Goal: Information Seeking & Learning: Check status

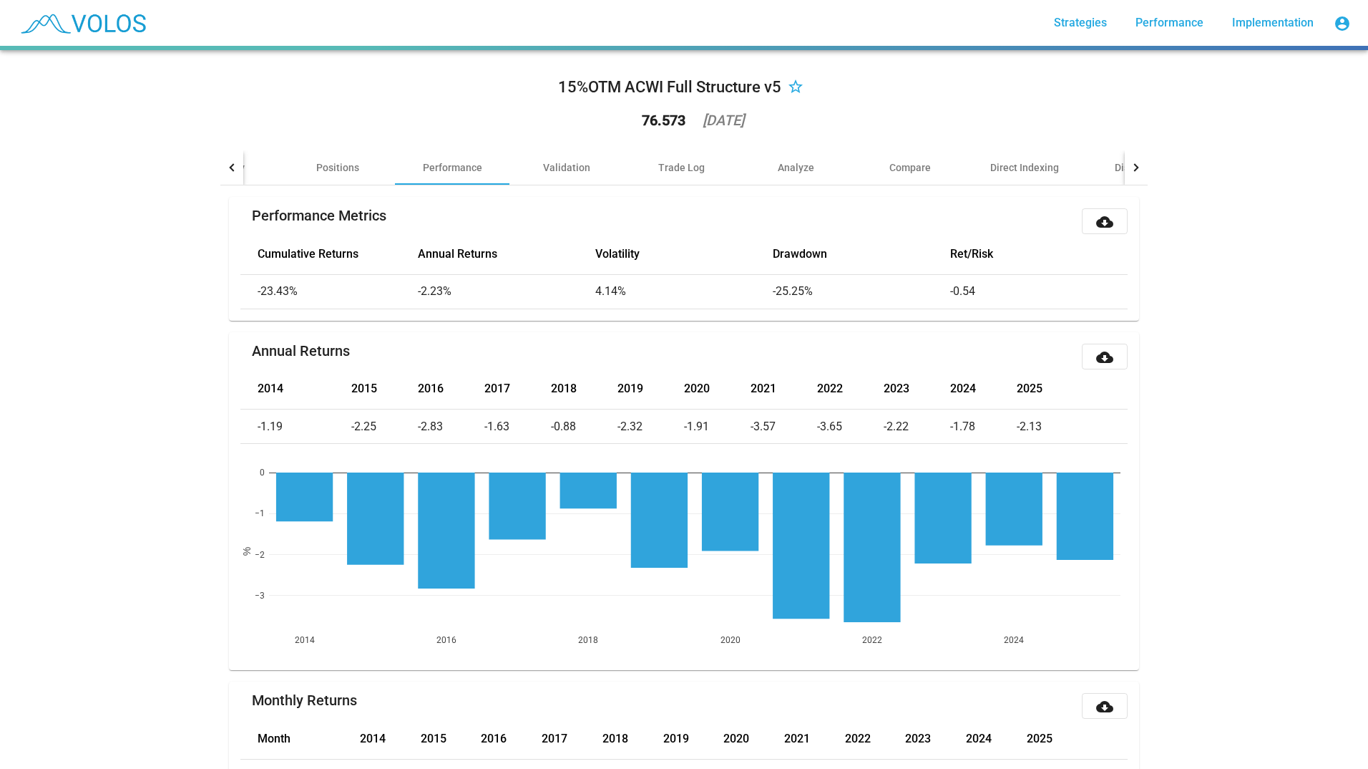
scroll to position [859, 0]
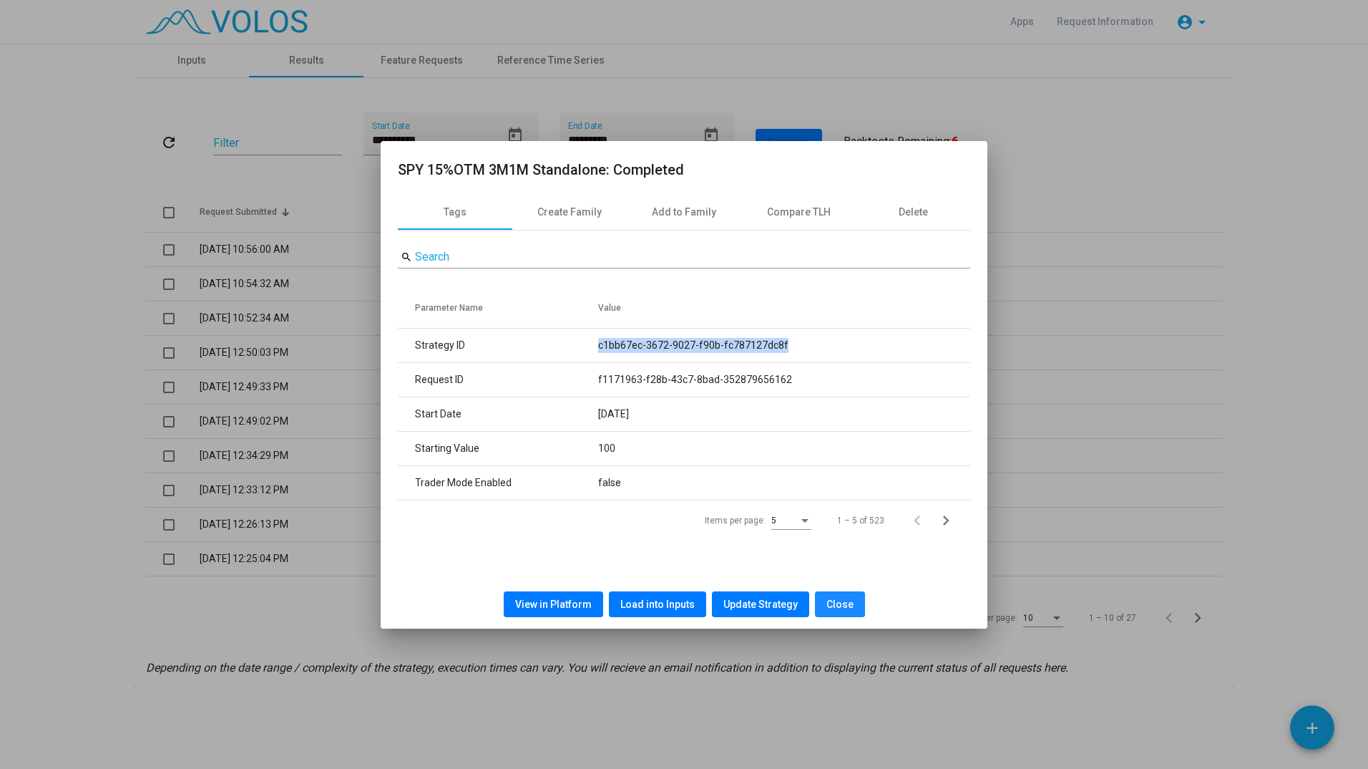
click at [837, 603] on span "Close" at bounding box center [840, 603] width 27 height 11
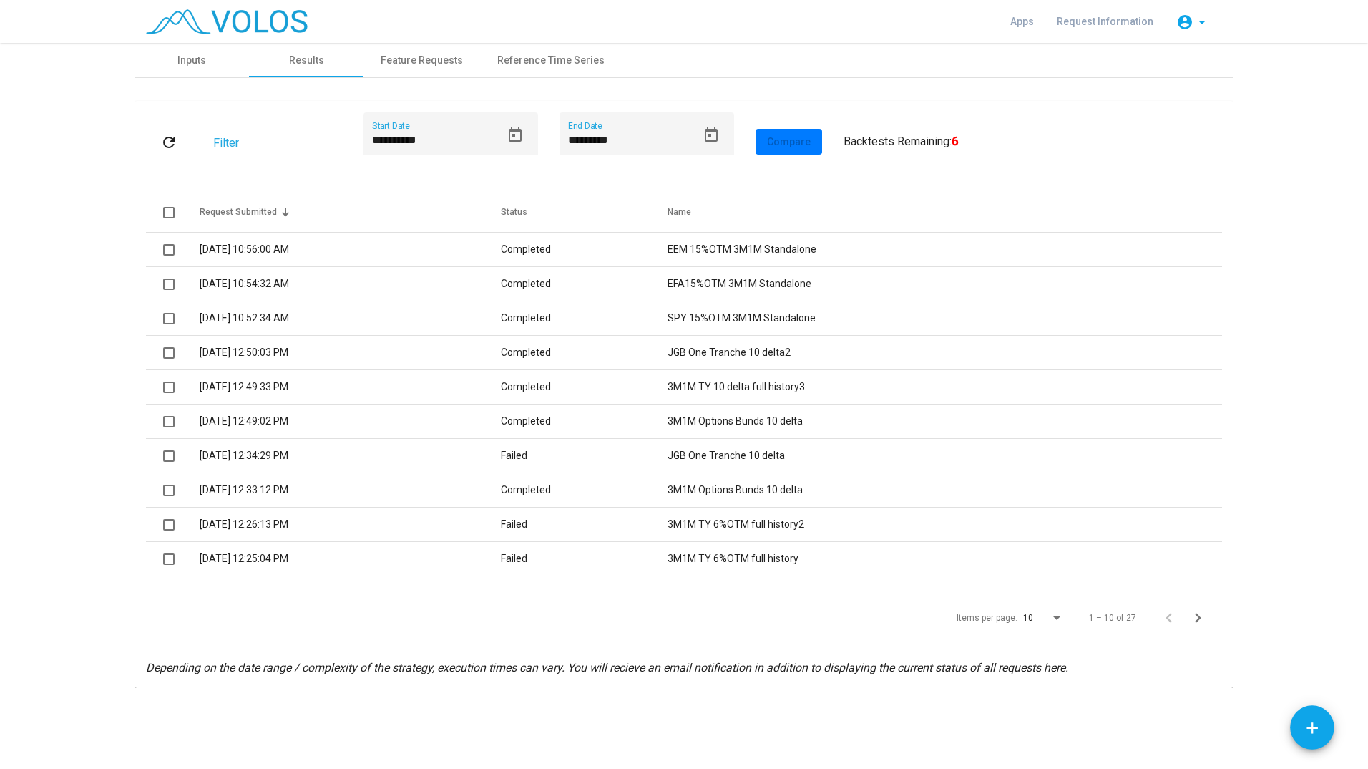
click at [261, 382] on td "10/25/2023 12:49:33 PM" at bounding box center [350, 387] width 301 height 34
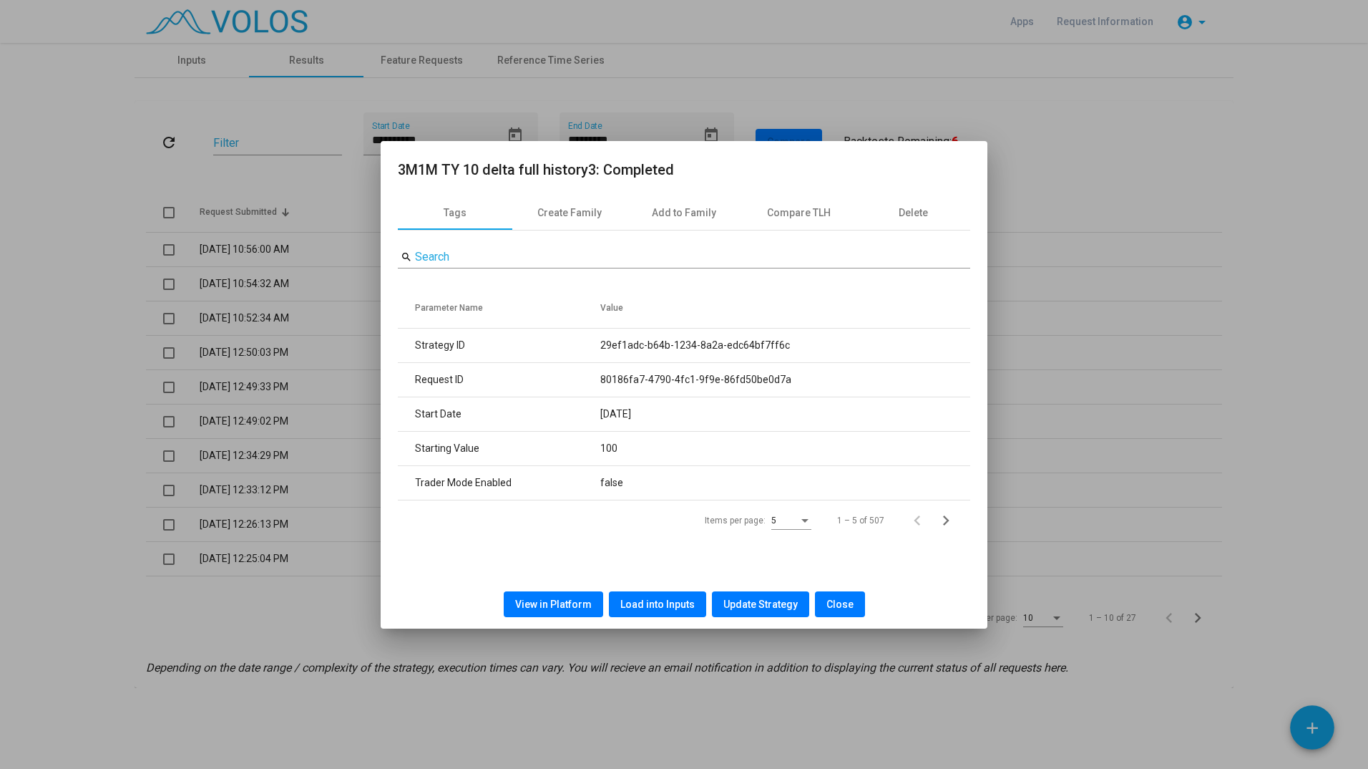
drag, startPoint x: 812, startPoint y: 349, endPoint x: 588, endPoint y: 343, distance: 223.4
click at [588, 343] on tr "Strategy ID 29ef1adc-b64b-1234-8a2a-edc64bf7ff6c" at bounding box center [684, 346] width 573 height 34
copy tr "29ef1adc-b64b-1234-8a2a-edc64bf7ff6c"
click at [349, 463] on div at bounding box center [684, 384] width 1368 height 769
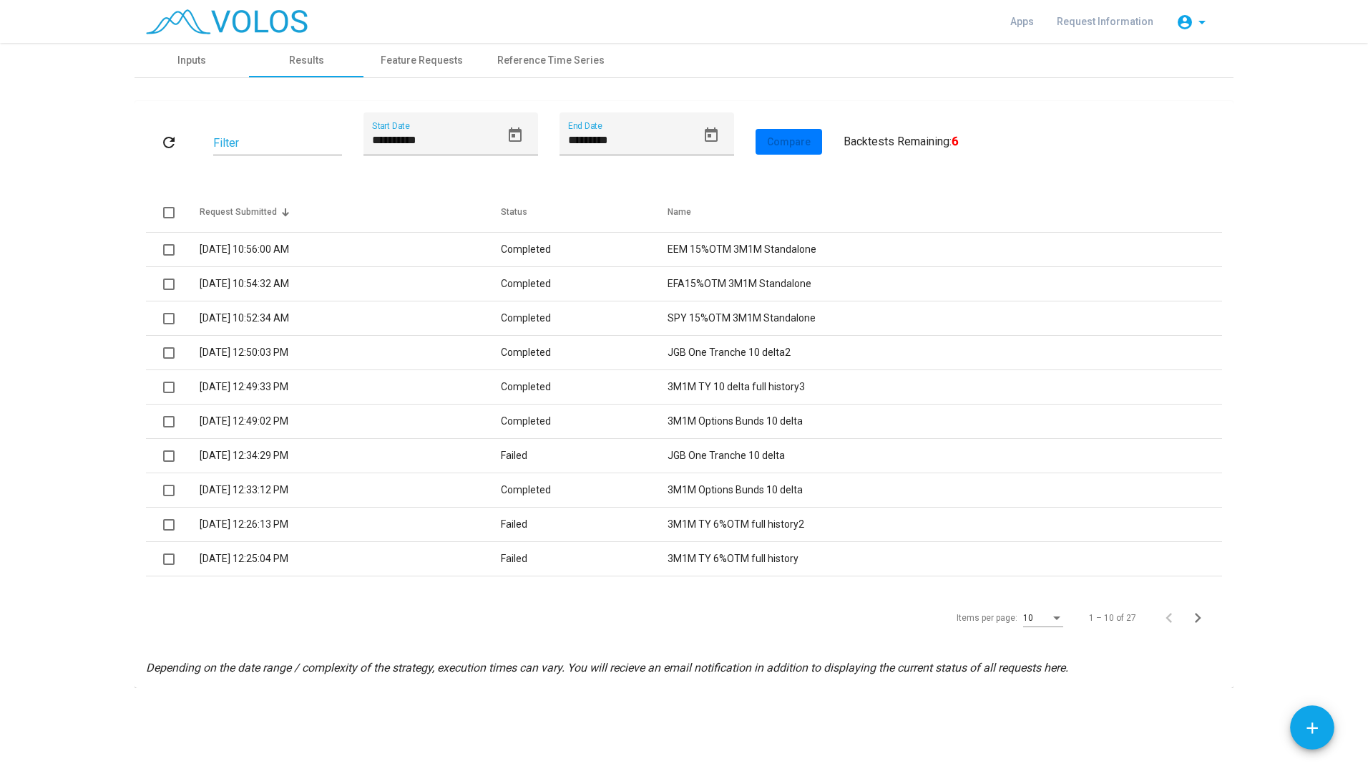
click at [404, 417] on td "10/25/2023 12:49:02 PM" at bounding box center [350, 421] width 301 height 34
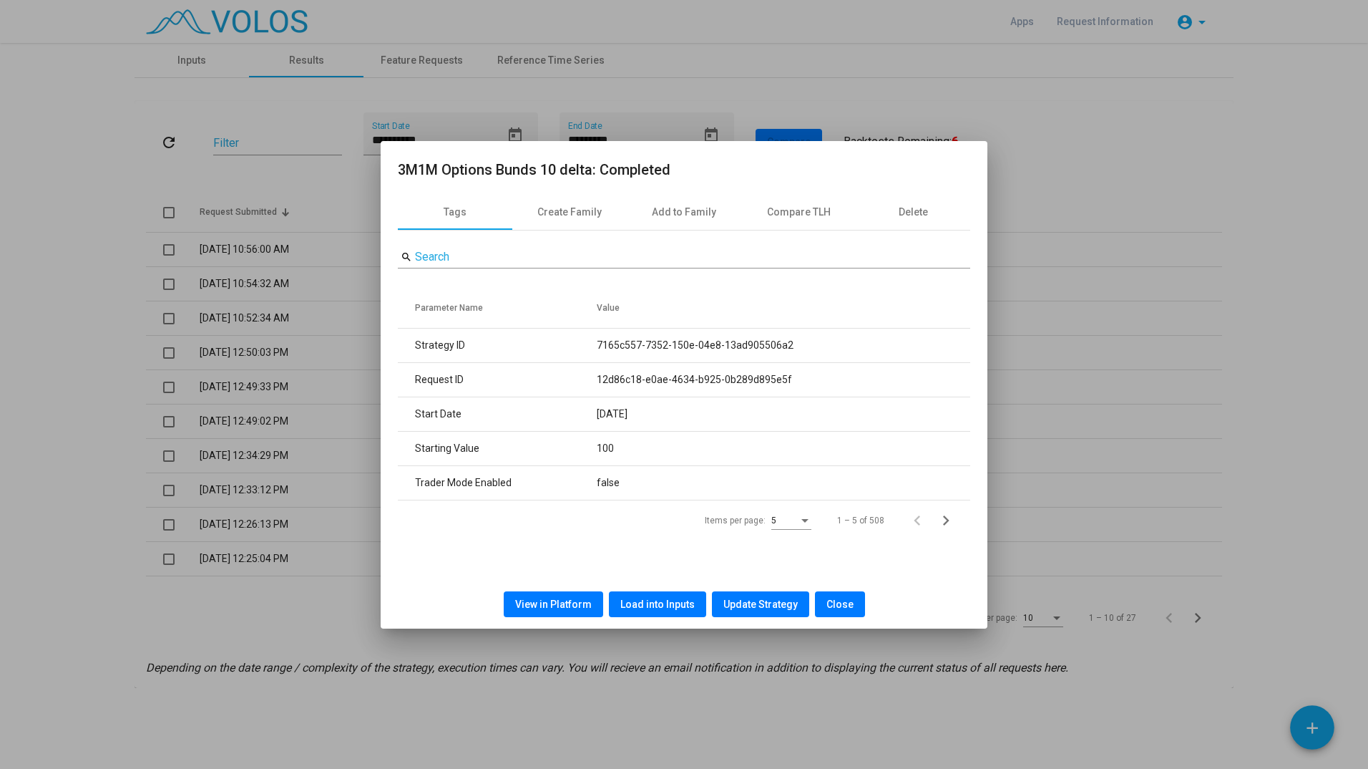
click at [316, 361] on div at bounding box center [684, 384] width 1368 height 769
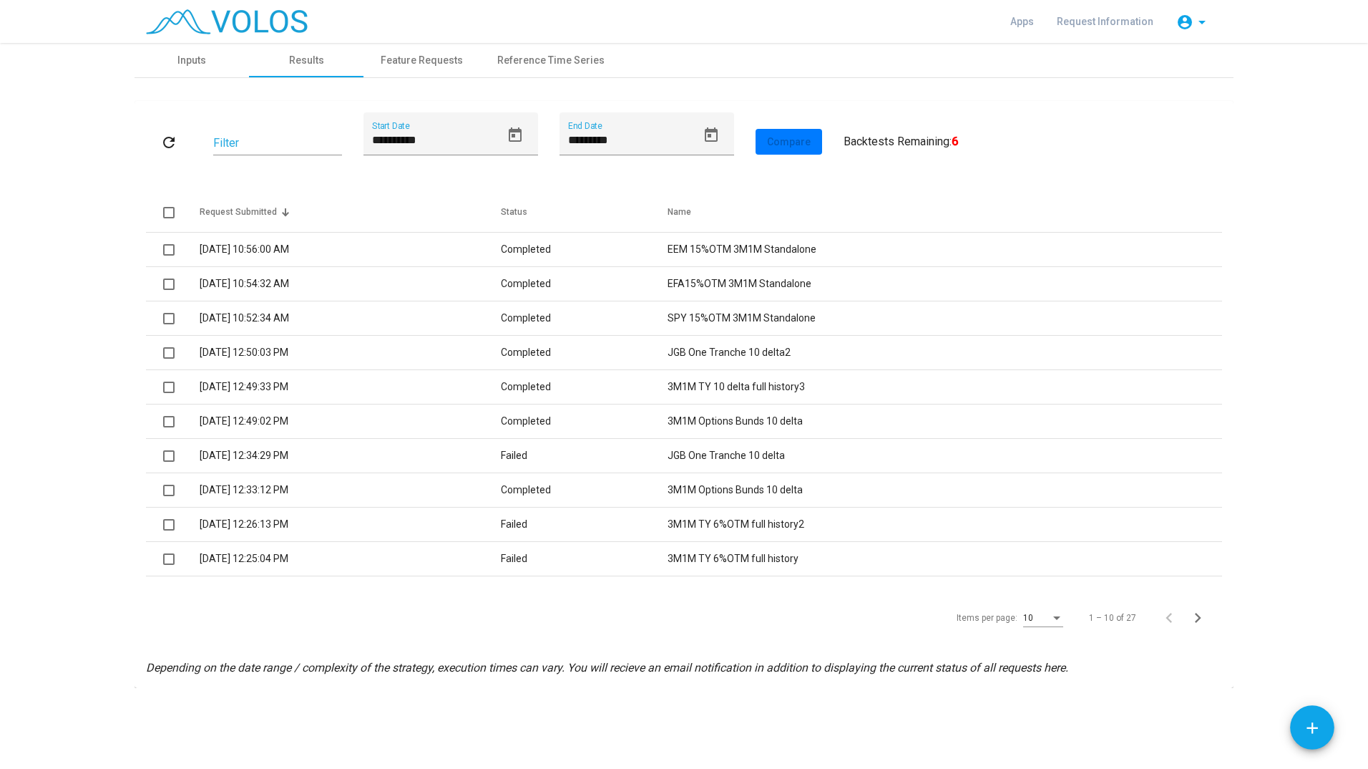
click at [501, 419] on td "10/25/2023 12:49:02 PM" at bounding box center [350, 421] width 301 height 34
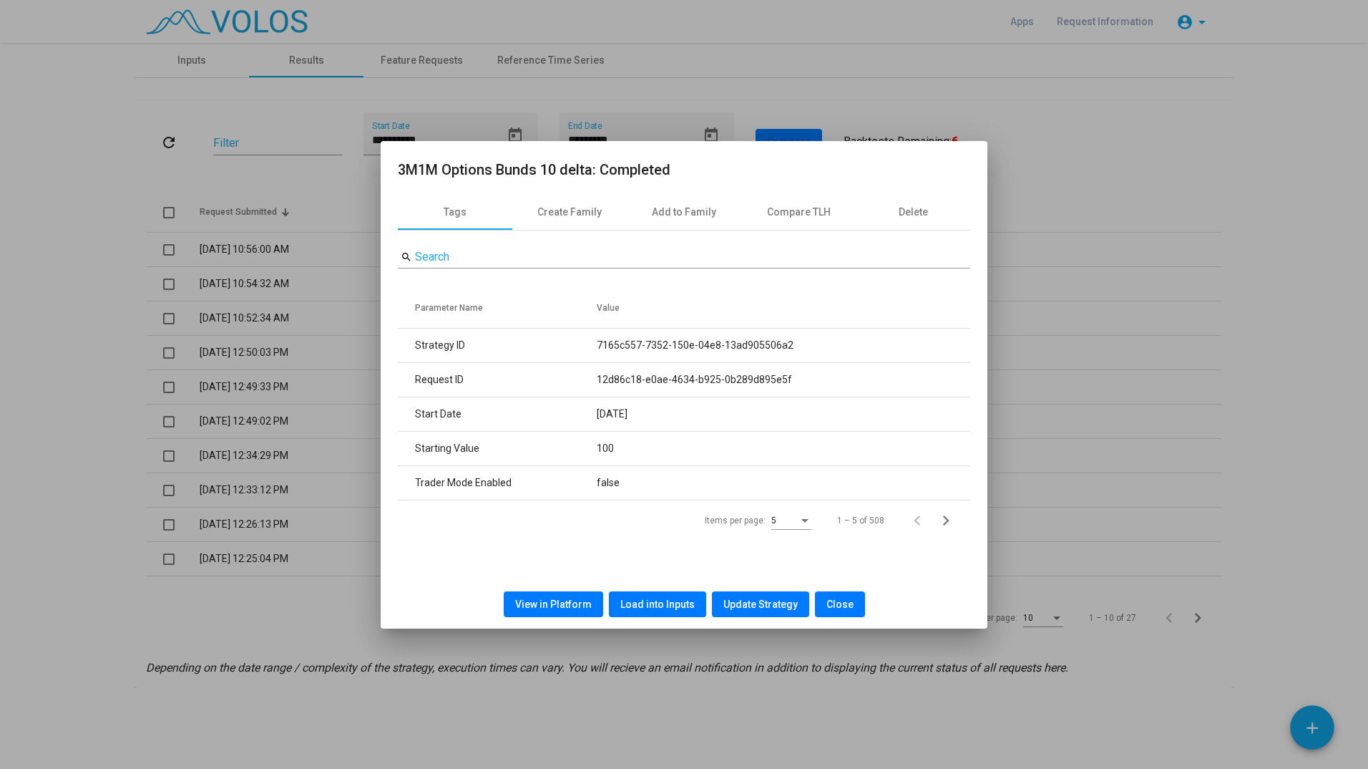
drag, startPoint x: 827, startPoint y: 343, endPoint x: 587, endPoint y: 329, distance: 240.9
click at [587, 329] on tr "Strategy ID 7165c557-7352-150e-04e8-13ad905506a2" at bounding box center [684, 346] width 573 height 34
copy tr "7165c557-7352-150e-04e8-13ad905506a2"
drag, startPoint x: 152, startPoint y: 441, endPoint x: 167, endPoint y: 439, distance: 15.2
click at [152, 441] on div at bounding box center [684, 384] width 1368 height 769
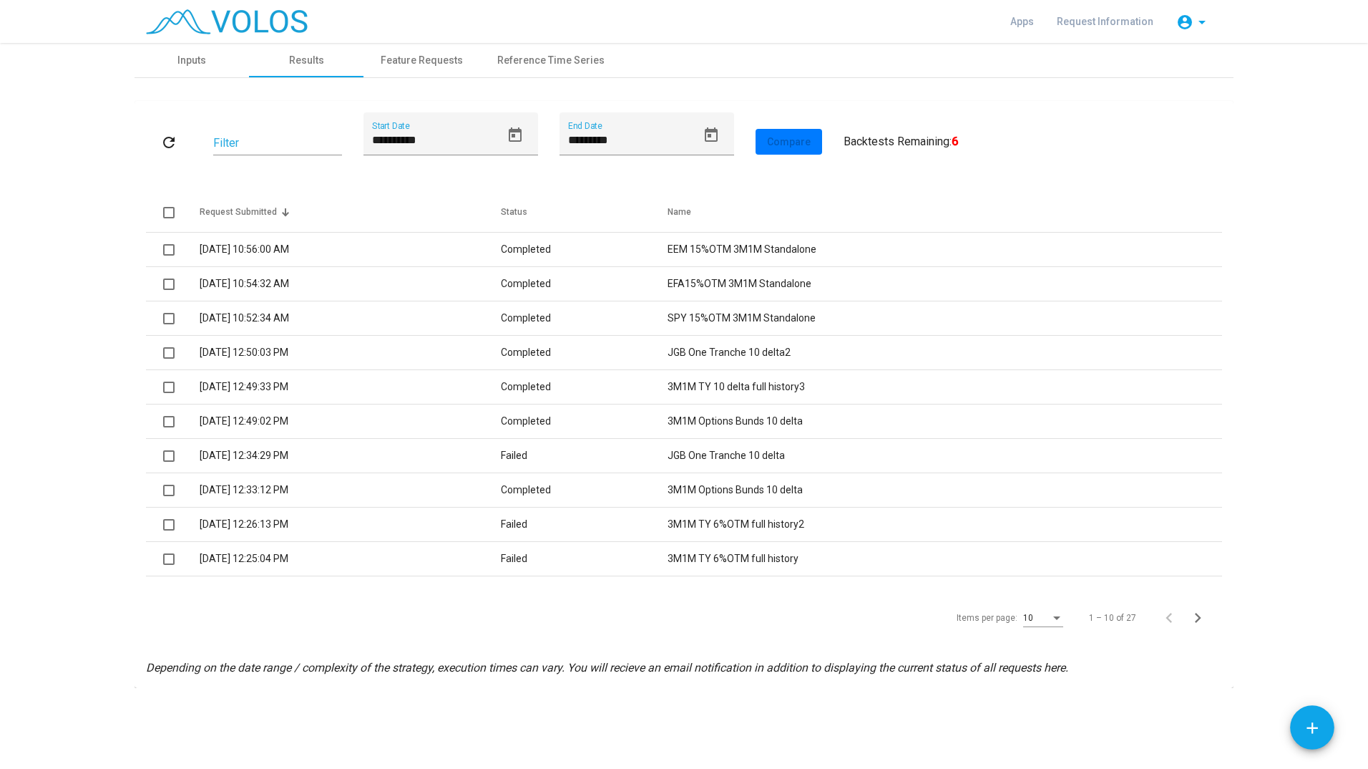
click at [501, 353] on td "10/25/2023 12:50:03 PM" at bounding box center [350, 353] width 301 height 34
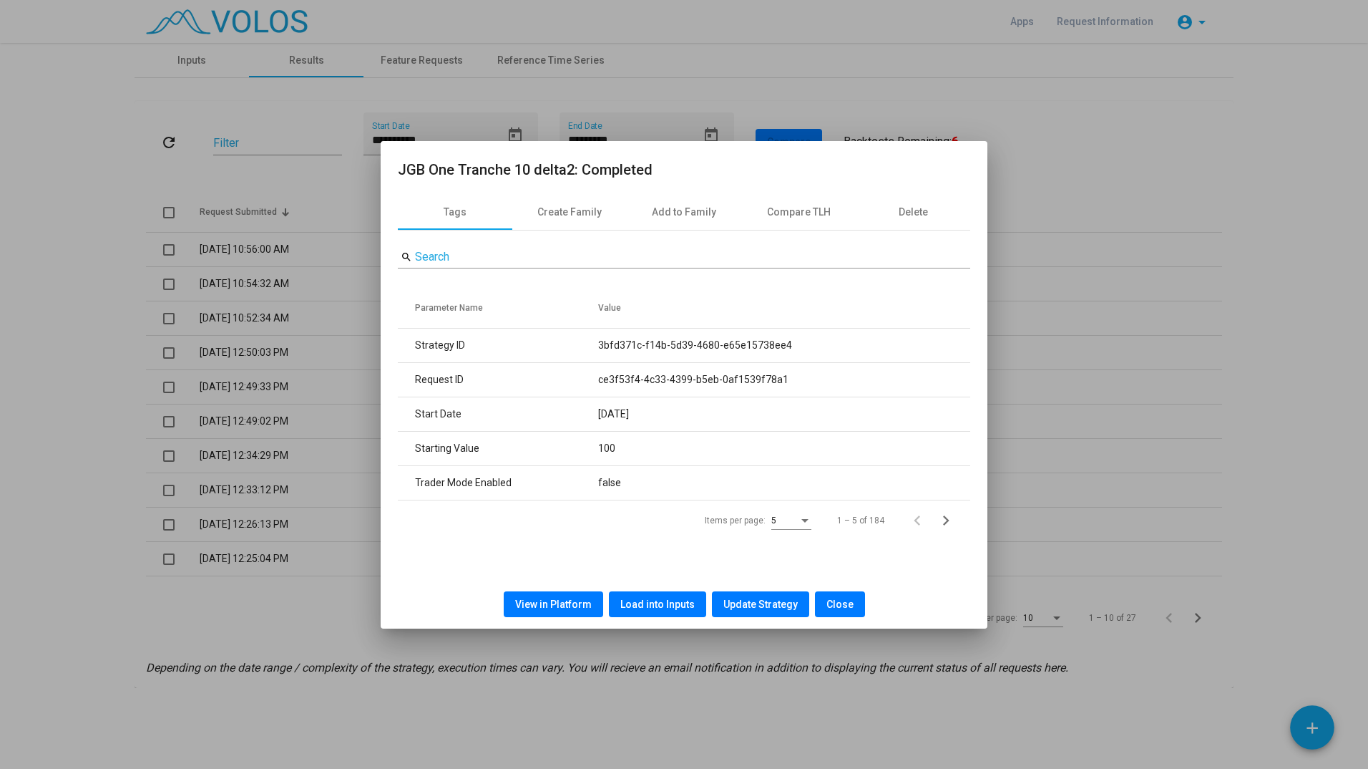
drag, startPoint x: 811, startPoint y: 338, endPoint x: 589, endPoint y: 334, distance: 221.9
click at [589, 334] on tr "Strategy ID 3bfd371c-f14b-5d39-4680-e65e15738ee4" at bounding box center [684, 346] width 573 height 34
click at [565, 605] on span "View in Platform" at bounding box center [553, 603] width 77 height 11
click at [188, 334] on div at bounding box center [684, 384] width 1368 height 769
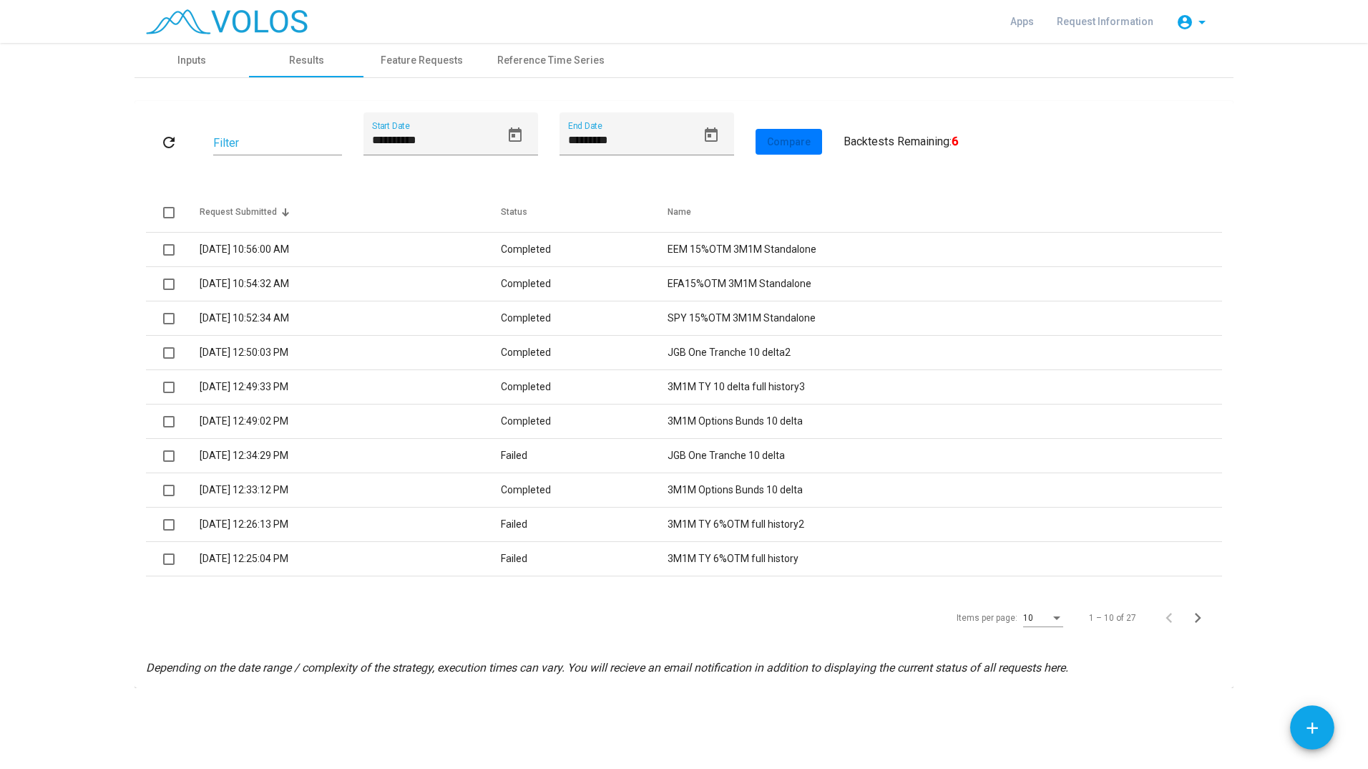
click at [341, 306] on td "3/19/2024 10:52:34 AM" at bounding box center [350, 318] width 301 height 34
click at [381, 390] on td "10/25/2023 12:49:33 PM" at bounding box center [350, 387] width 301 height 34
click at [394, 413] on td "10/25/2023 12:49:02 PM" at bounding box center [350, 421] width 301 height 34
click at [398, 462] on td "10/25/2023 12:34:29 PM" at bounding box center [350, 456] width 301 height 34
click at [368, 343] on td "10/25/2023 12:50:03 PM" at bounding box center [350, 353] width 301 height 34
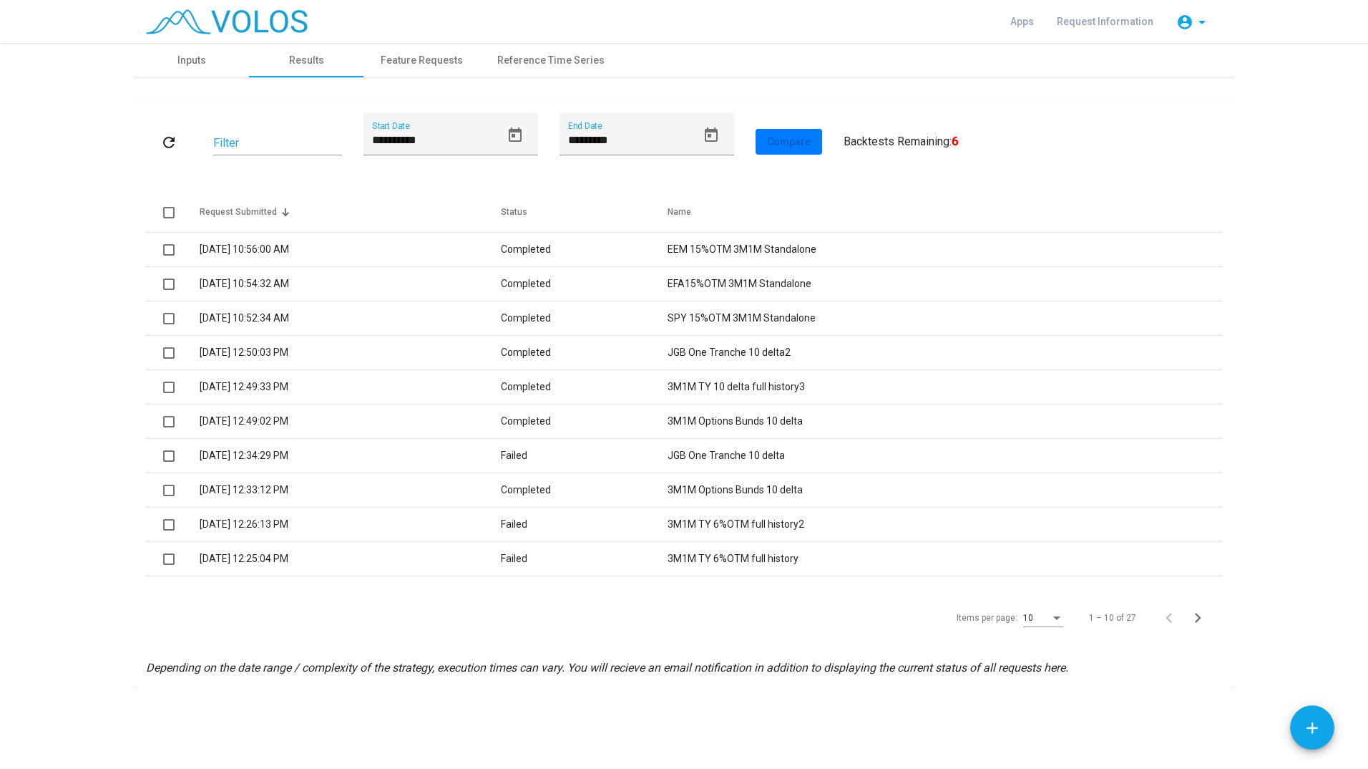
click at [375, 293] on td "3/19/2024 10:54:32 AM" at bounding box center [350, 284] width 301 height 34
click at [389, 323] on td "3/19/2024 10:52:34 AM" at bounding box center [350, 318] width 301 height 34
click at [393, 252] on td "3/19/2024 10:56:00 AM" at bounding box center [350, 250] width 301 height 34
click at [490, 396] on td "10/25/2023 12:49:33 PM" at bounding box center [350, 387] width 301 height 34
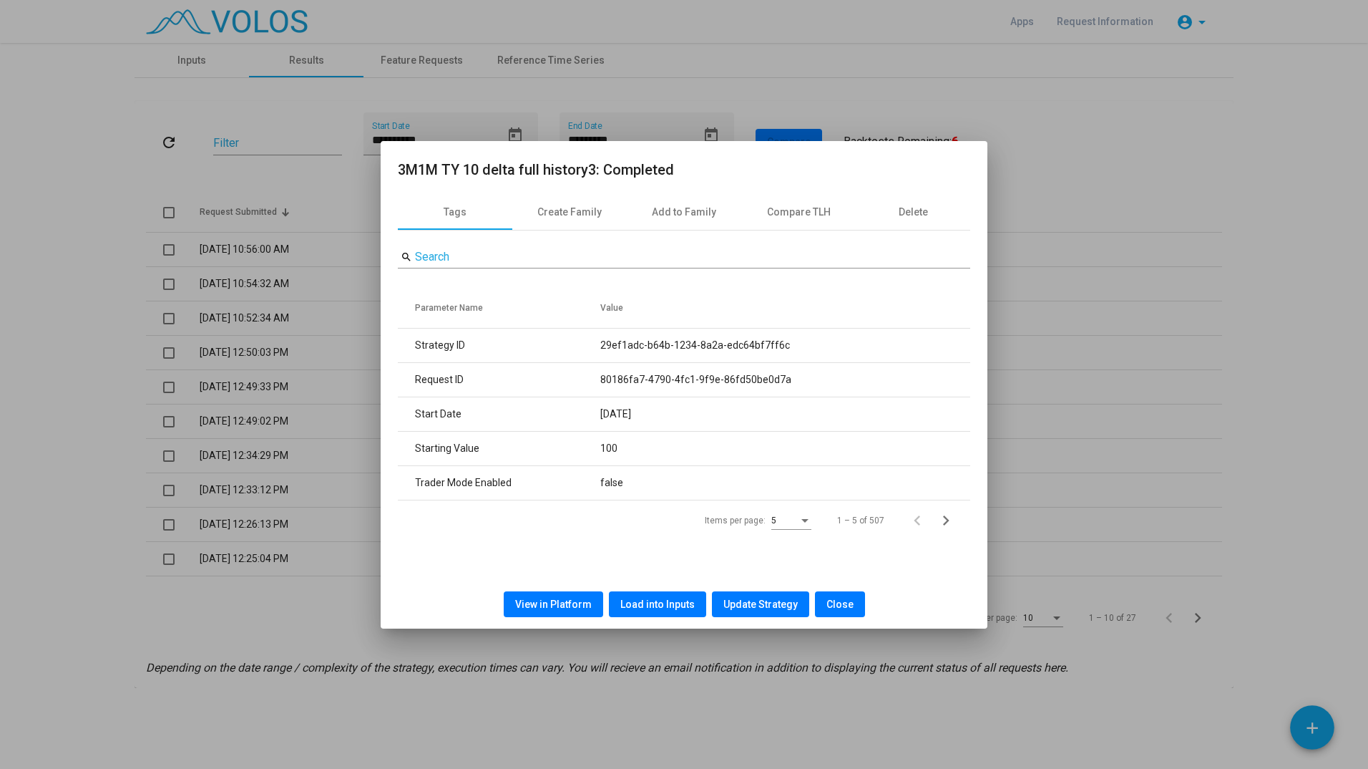
drag, startPoint x: 658, startPoint y: 414, endPoint x: 571, endPoint y: 402, distance: 88.1
click at [571, 402] on tr "Start Date 2005-01-04" at bounding box center [684, 414] width 573 height 34
click at [1129, 205] on div at bounding box center [684, 384] width 1368 height 769
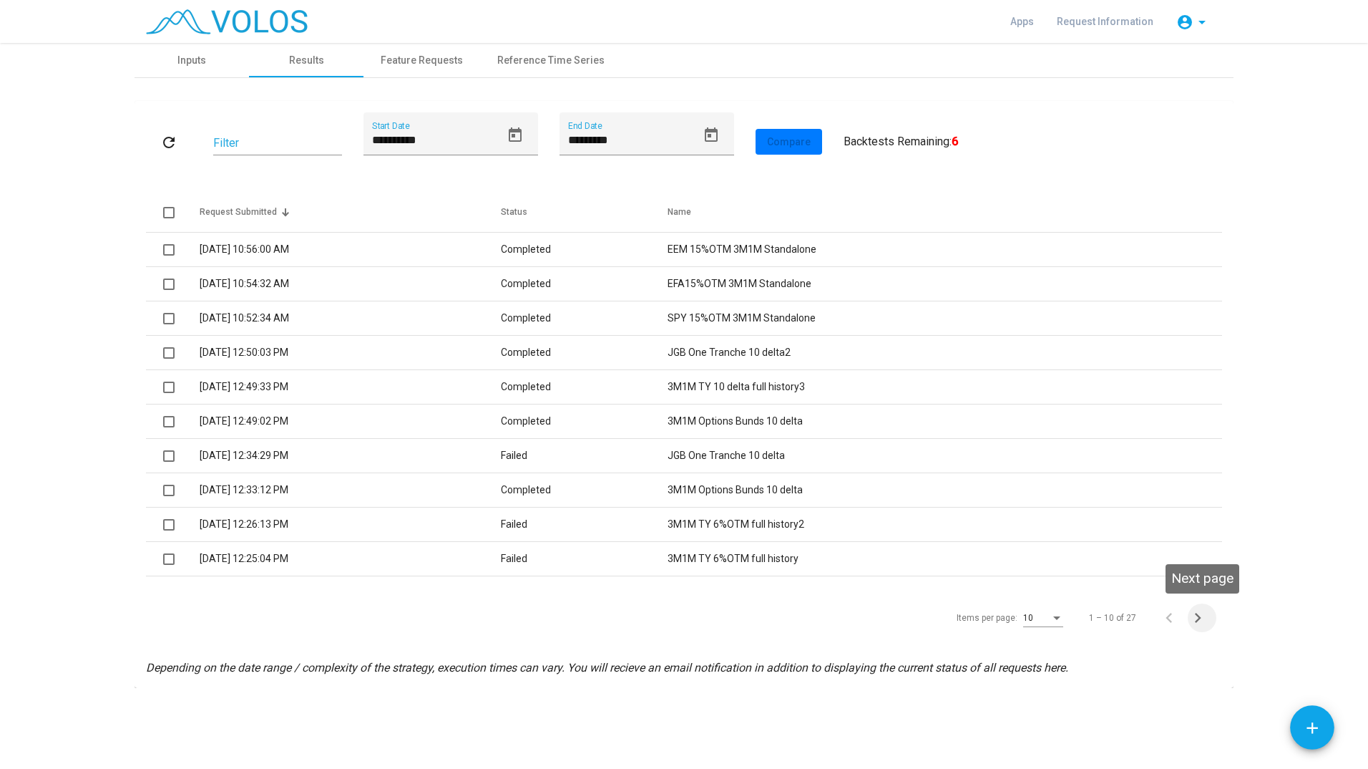
click at [1210, 621] on span "Next page" at bounding box center [1202, 618] width 29 height 20
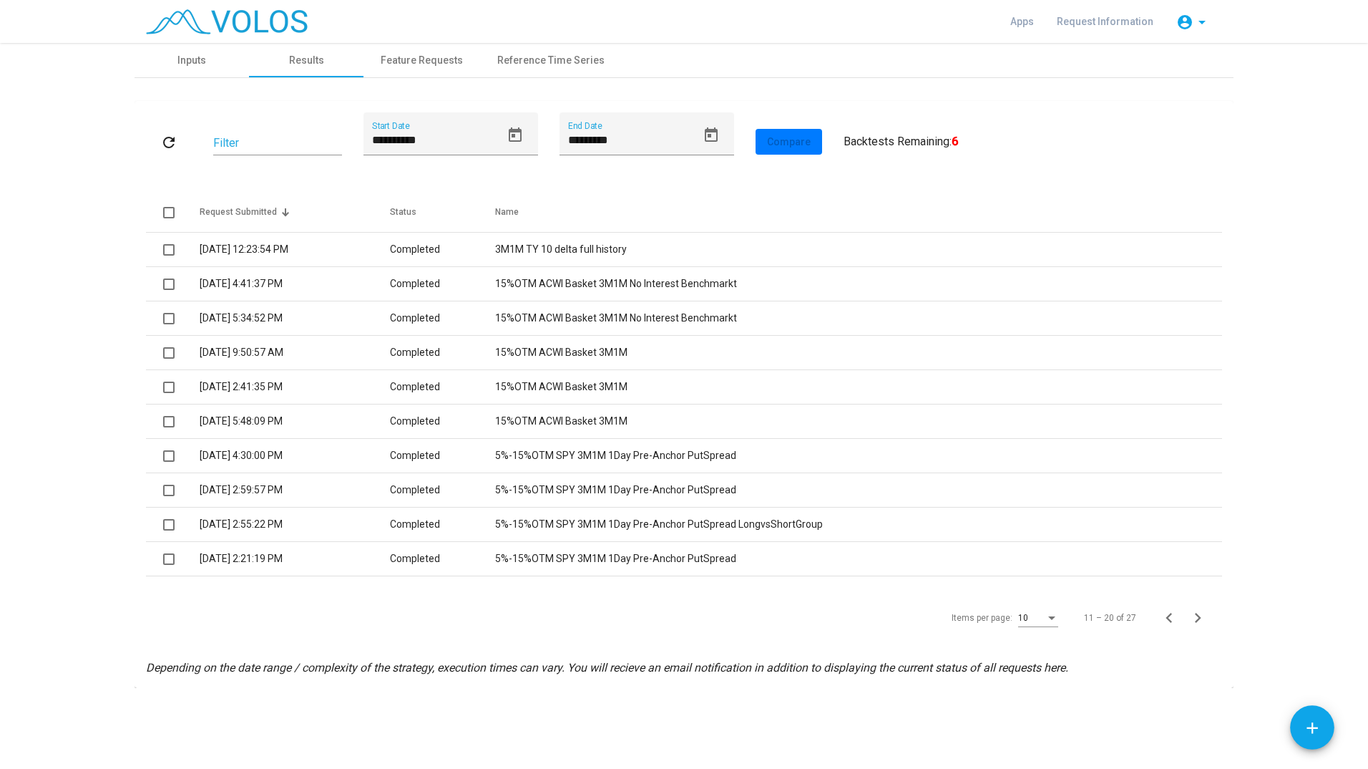
click at [1208, 621] on span "Next page" at bounding box center [1202, 618] width 29 height 20
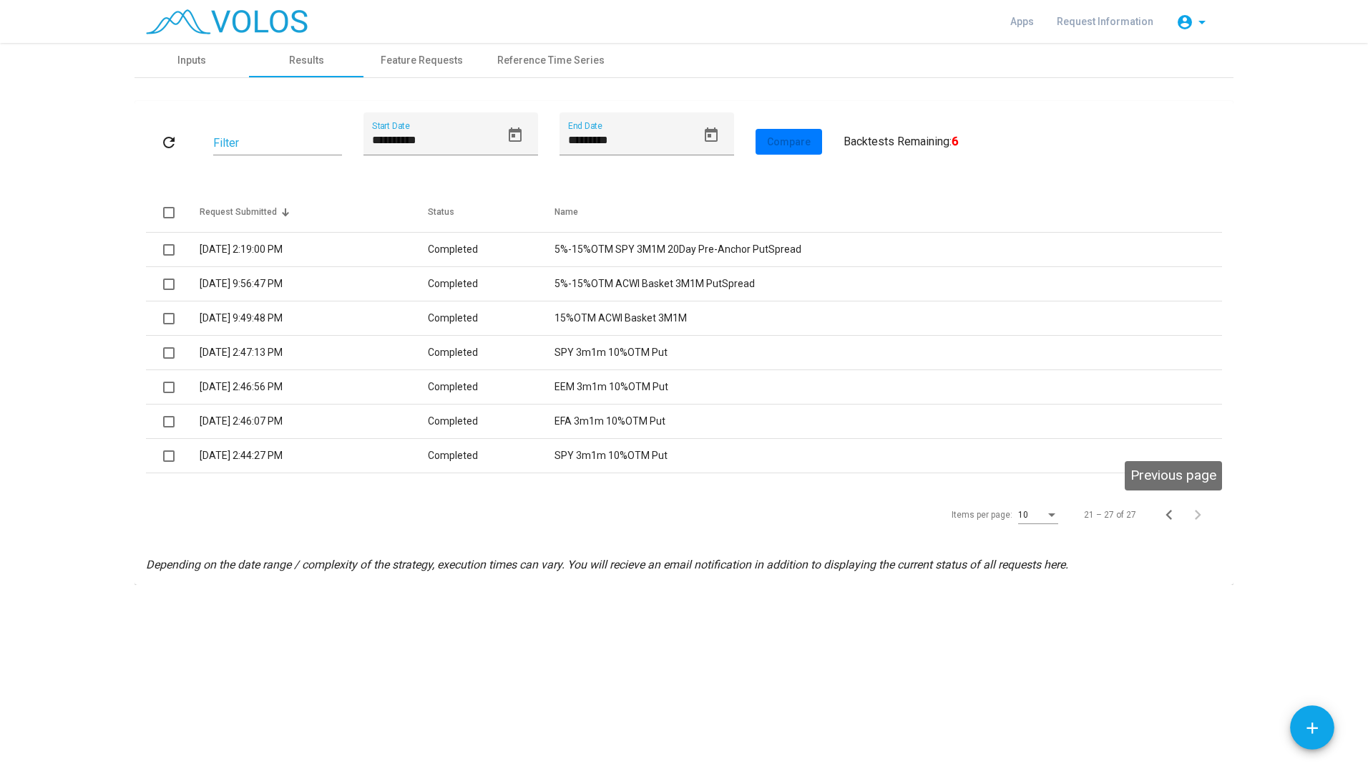
click at [1161, 510] on icon "Previous page" at bounding box center [1169, 515] width 20 height 20
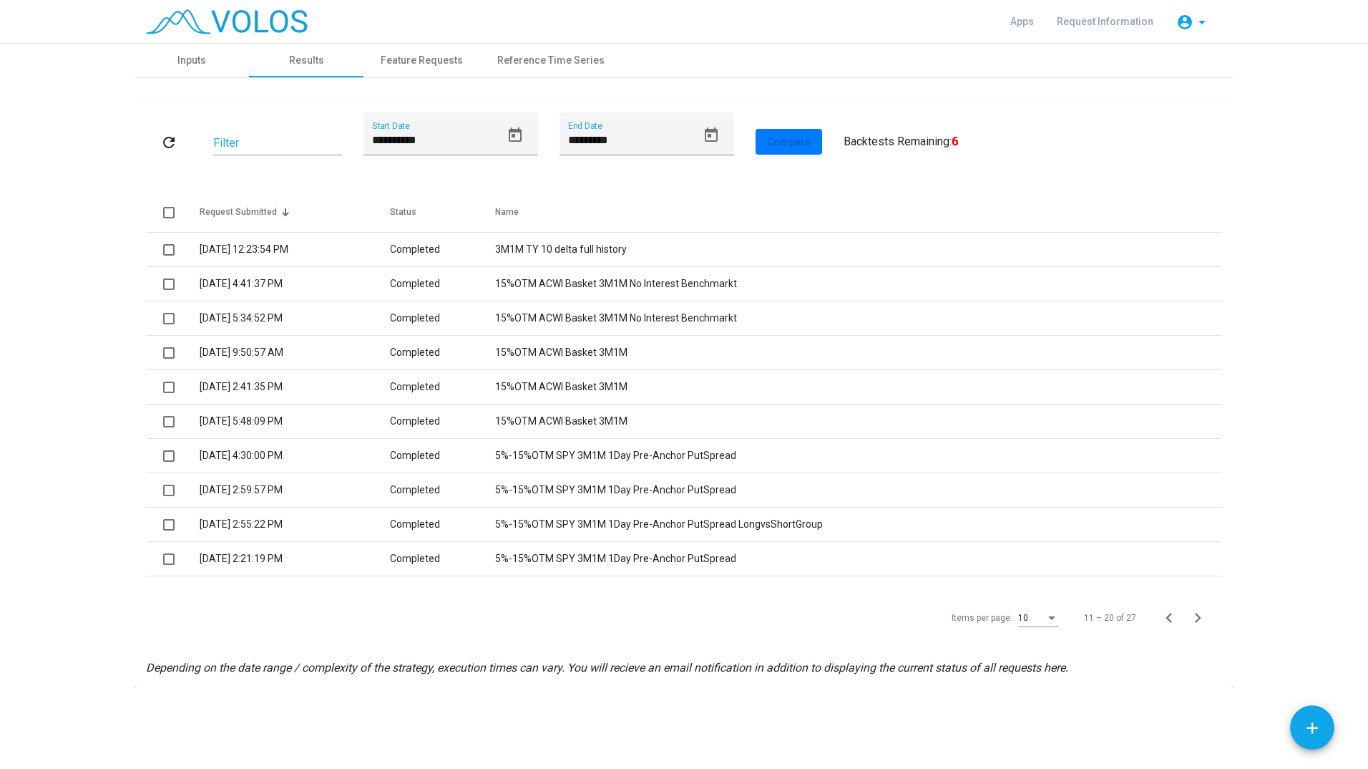
click at [1164, 620] on icon "Previous page" at bounding box center [1169, 618] width 20 height 20
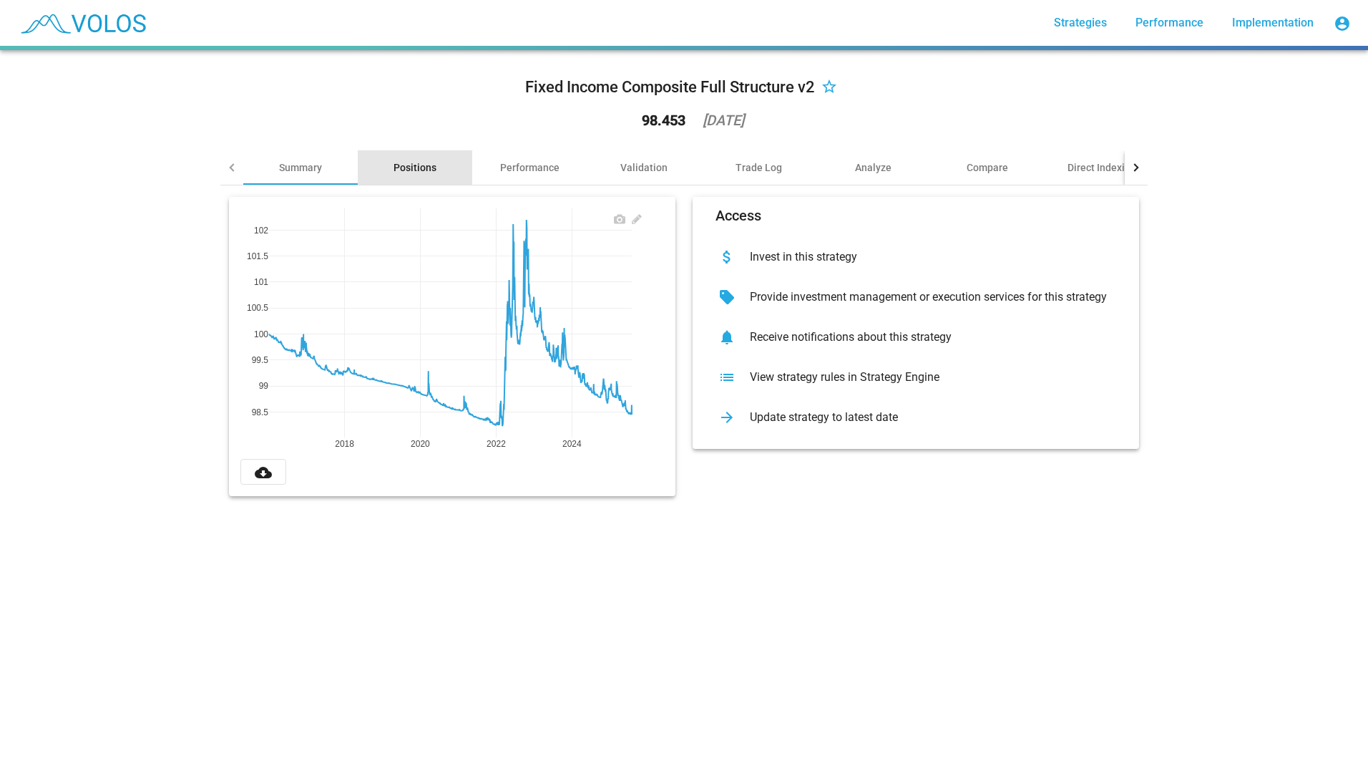
click at [401, 169] on div "Positions" at bounding box center [415, 167] width 43 height 14
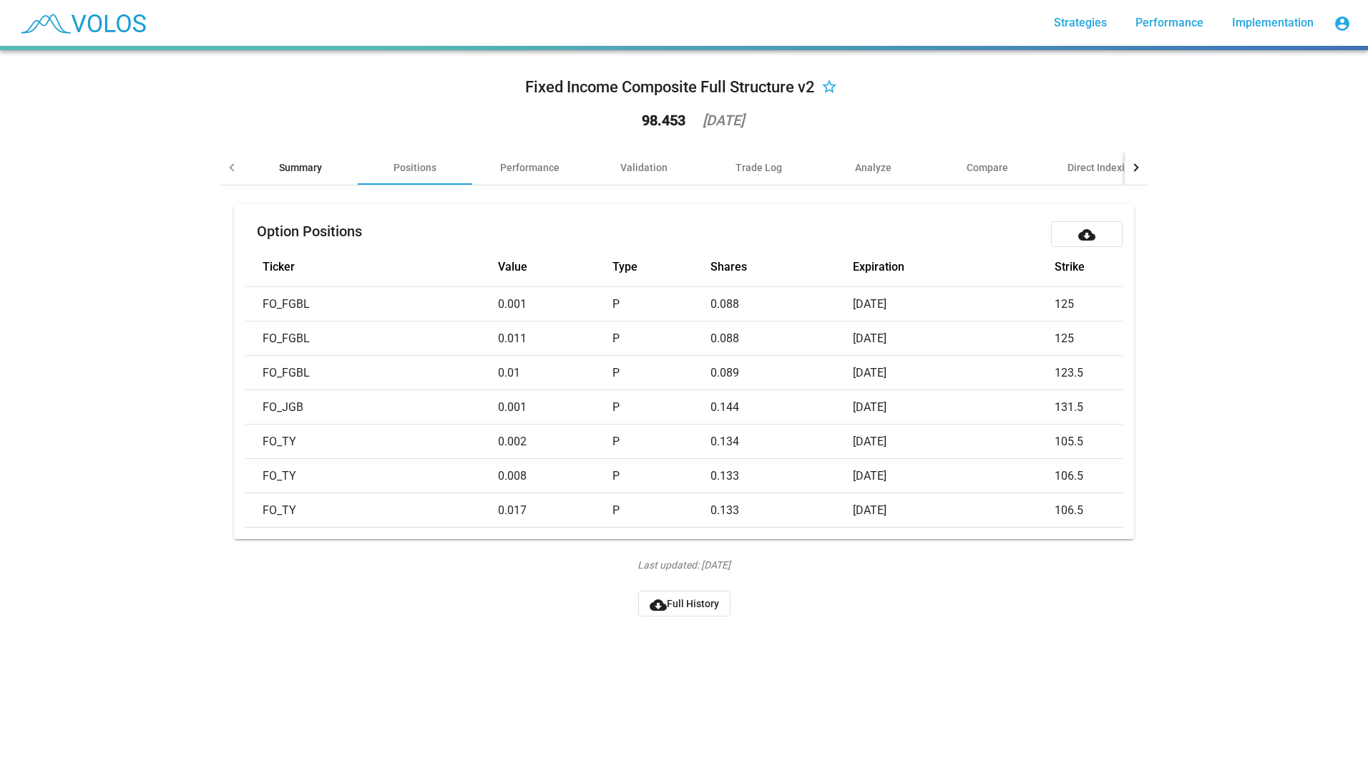
click at [320, 165] on div "Summary" at bounding box center [300, 167] width 115 height 34
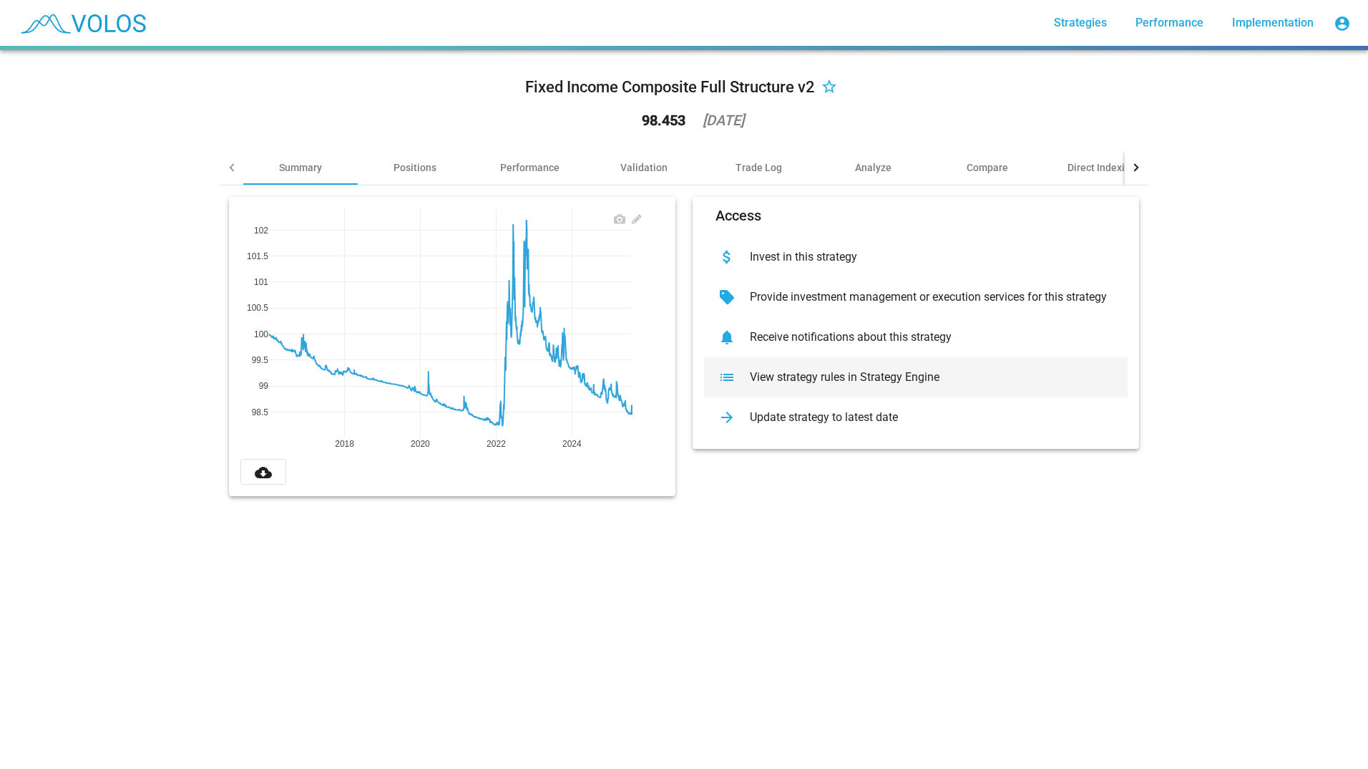
click at [894, 383] on div "View strategy rules in Strategy Engine" at bounding box center [928, 377] width 378 height 14
